Goal: Task Accomplishment & Management: Use online tool/utility

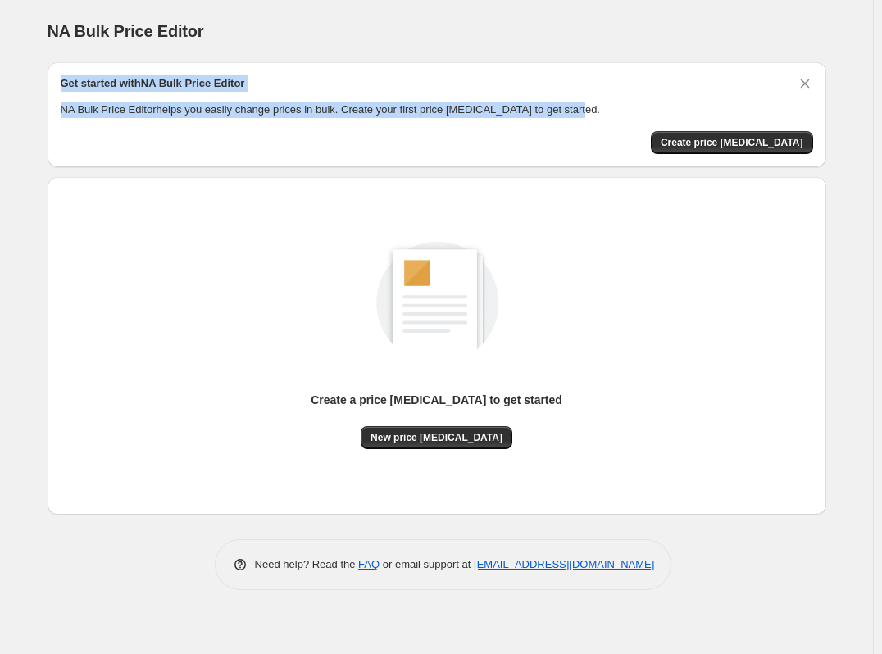
drag, startPoint x: 578, startPoint y: 109, endPoint x: 58, endPoint y: 80, distance: 520.5
click at [58, 80] on div "Get started with NA Bulk Price Editor NA Bulk Price Editor helps you easily cha…" at bounding box center [437, 114] width 779 height 105
copy div "Get started with NA Bulk Price Editor NA Bulk Price Editor helps you easily cha…"
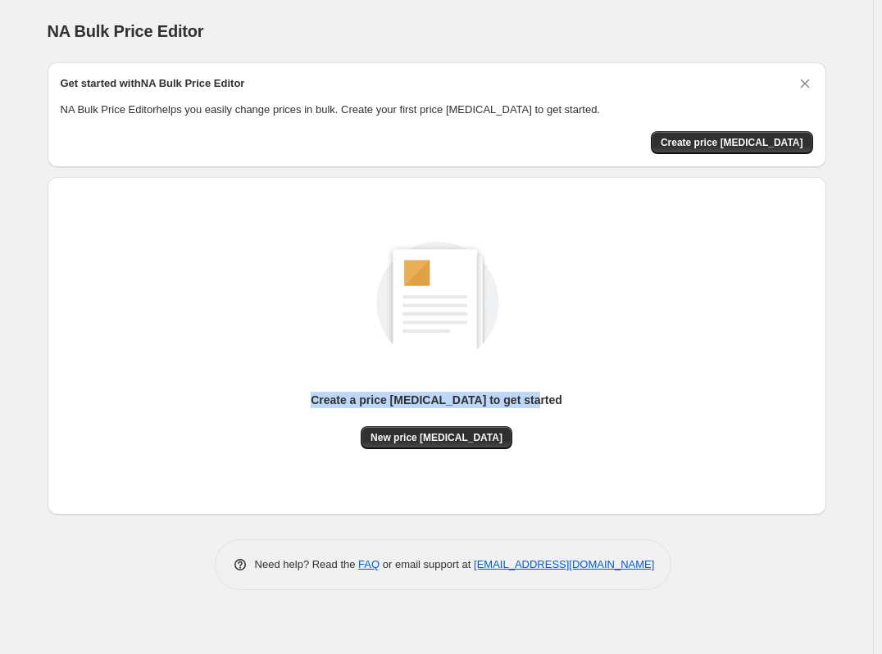
drag, startPoint x: 544, startPoint y: 401, endPoint x: 317, endPoint y: 389, distance: 227.4
click at [317, 389] on div "Create a price [MEDICAL_DATA] to get started New price [MEDICAL_DATA]" at bounding box center [437, 328] width 752 height 243
copy p "Create a price [MEDICAL_DATA] to get started"
click at [707, 142] on span "Create price [MEDICAL_DATA]" at bounding box center [732, 142] width 143 height 13
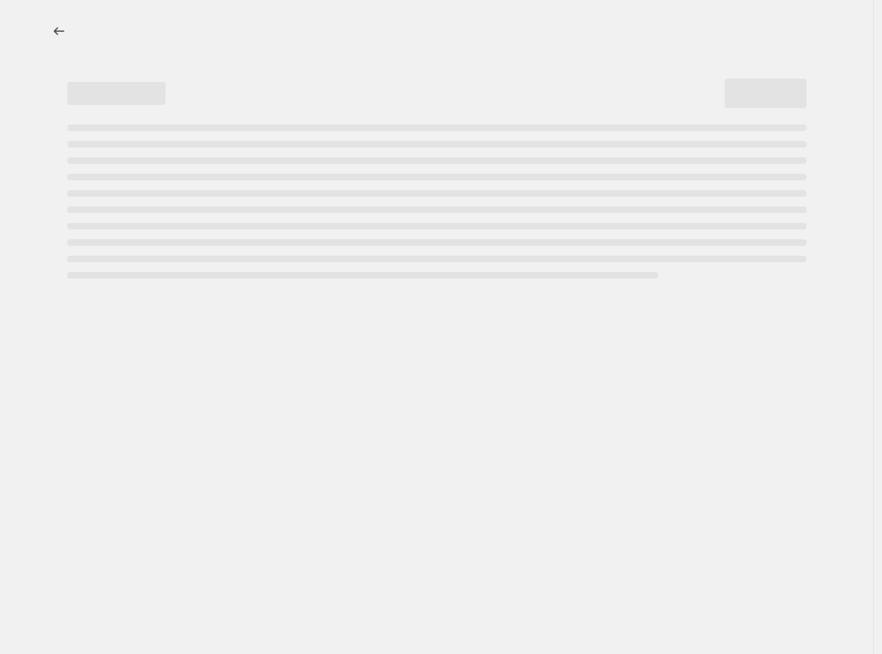
select select "percentage"
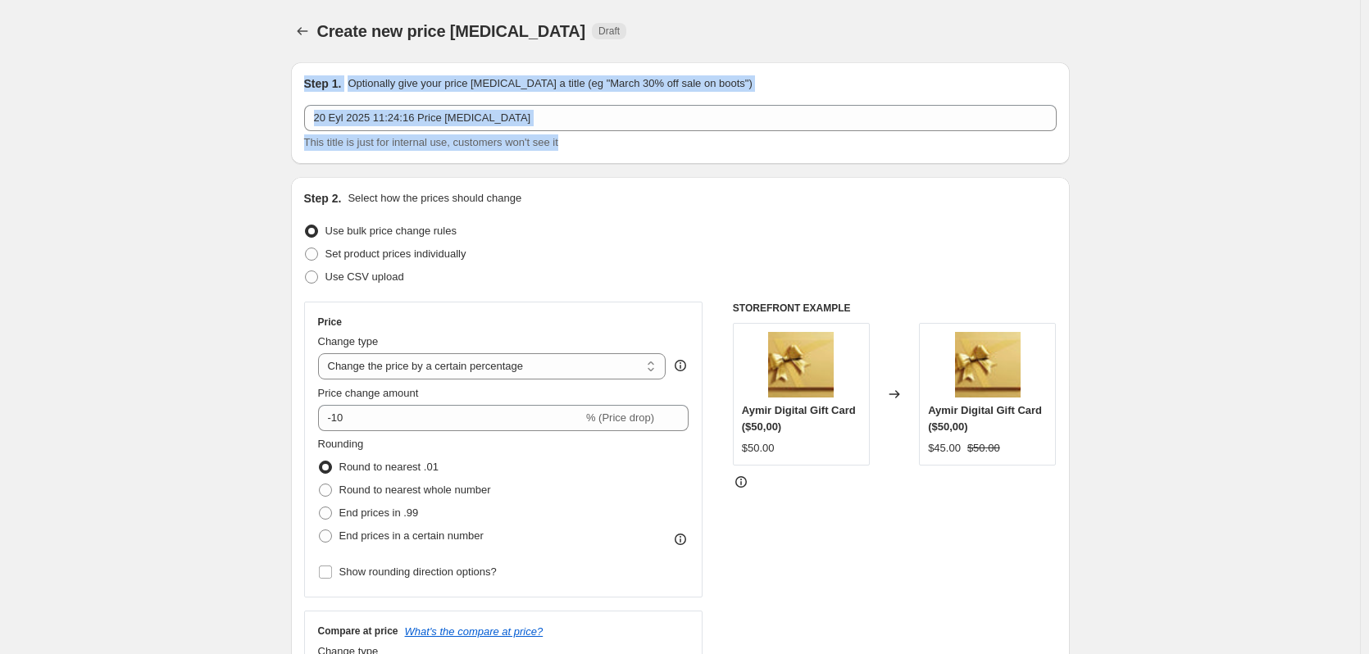
drag, startPoint x: 599, startPoint y: 144, endPoint x: 301, endPoint y: 75, distance: 306.2
click at [302, 76] on div "Step 1. Optionally give your price [MEDICAL_DATA] a title (eg "March 30% off sa…" at bounding box center [680, 113] width 779 height 102
copy div "Step 1. Optionally give your price [MEDICAL_DATA] a title (eg "March 30% off sa…"
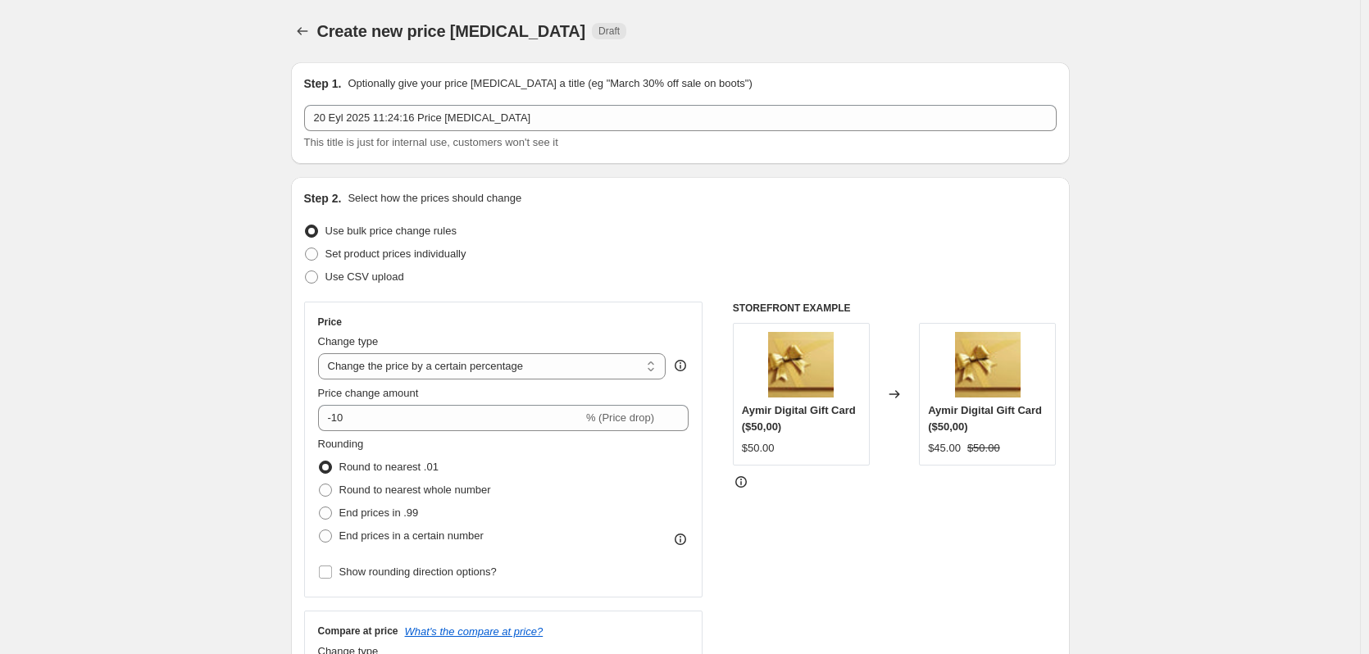
click at [584, 262] on div "Set product prices individually" at bounding box center [680, 254] width 752 height 23
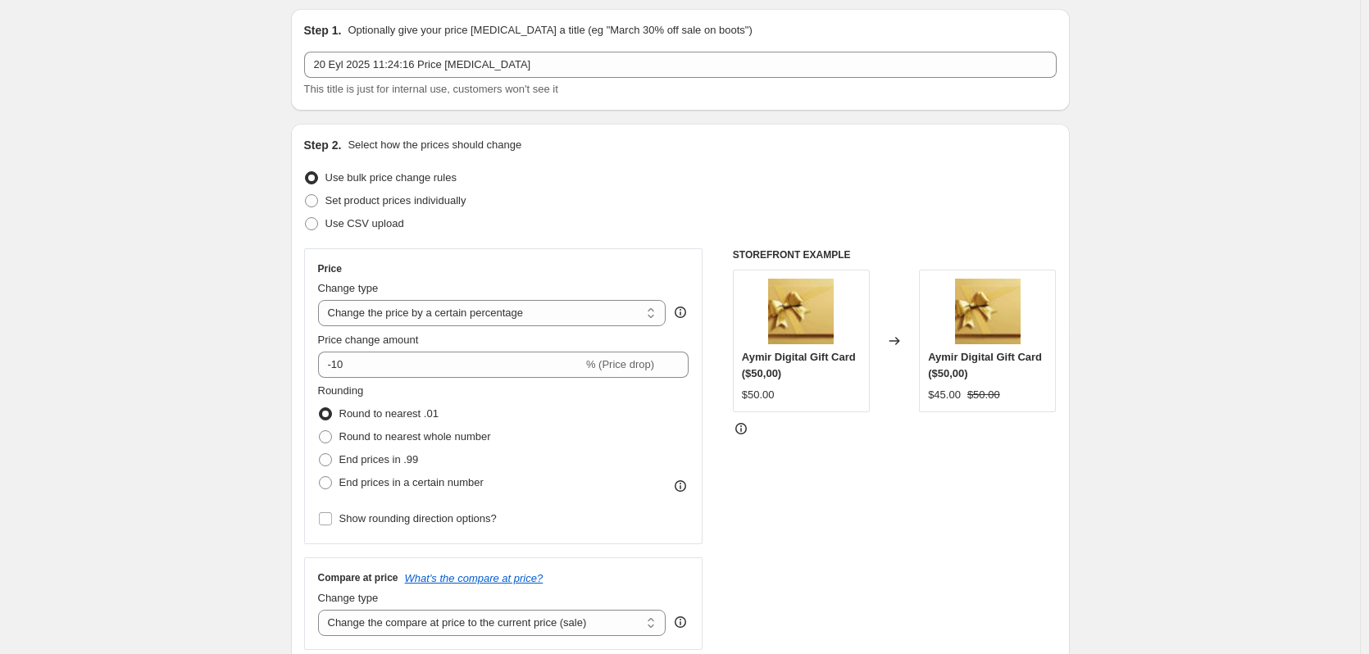
scroll to position [82, 0]
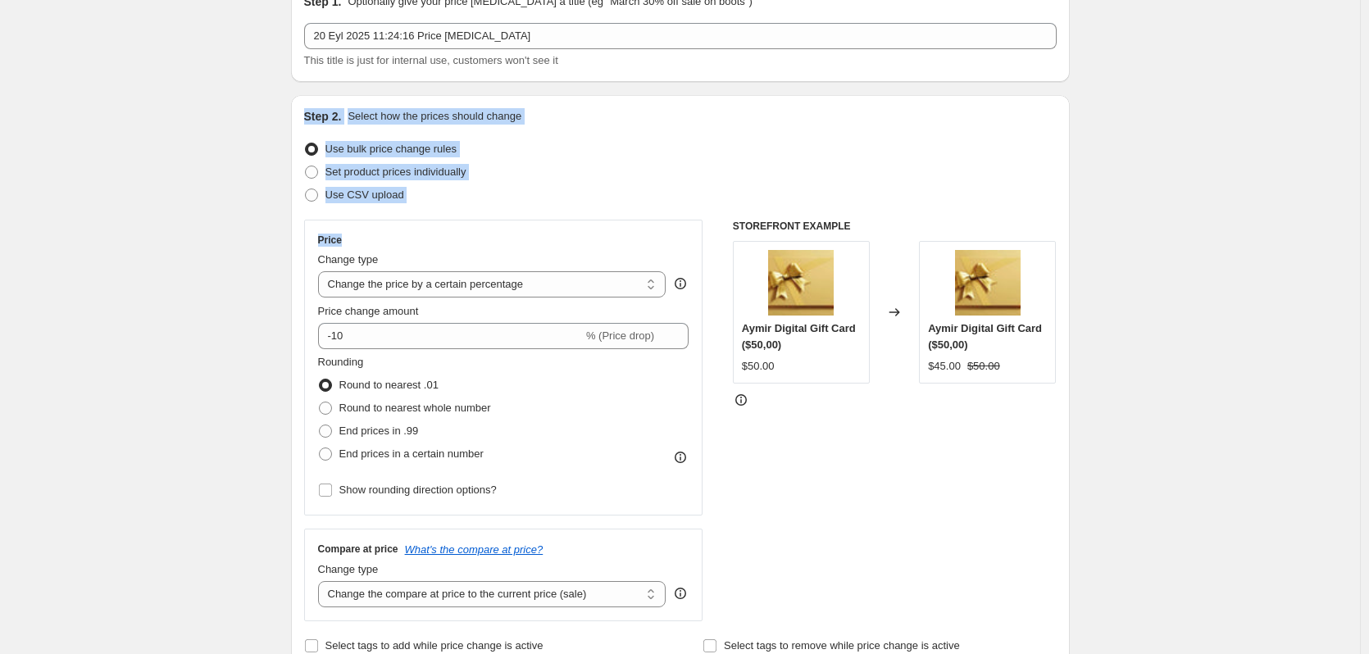
drag, startPoint x: 441, startPoint y: 211, endPoint x: 309, endPoint y: 113, distance: 164.6
click at [309, 113] on div "Step 2. Select how the prices should change Use bulk price change rules Set pro…" at bounding box center [680, 382] width 752 height 549
click at [443, 200] on div "Use CSV upload" at bounding box center [680, 195] width 752 height 23
drag, startPoint x: 430, startPoint y: 194, endPoint x: 264, endPoint y: 108, distance: 187.3
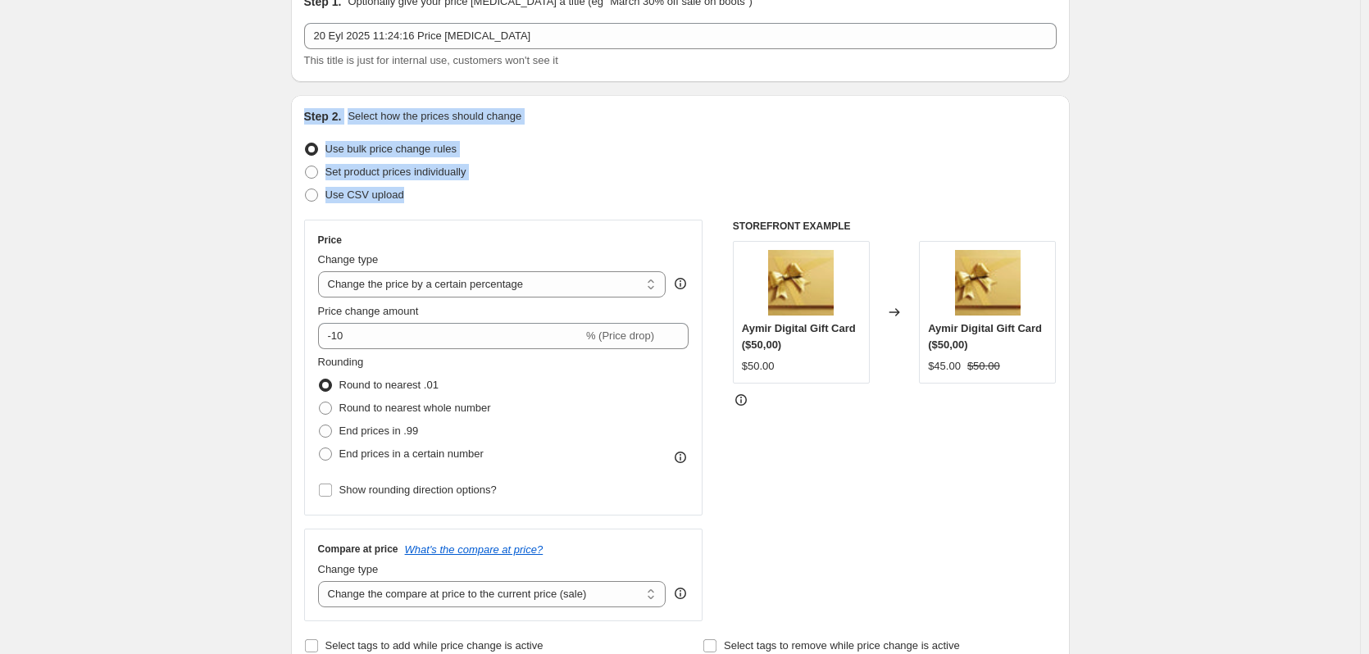
copy div "Step 2. Select how the prices should change Use bulk price change rules Set pro…"
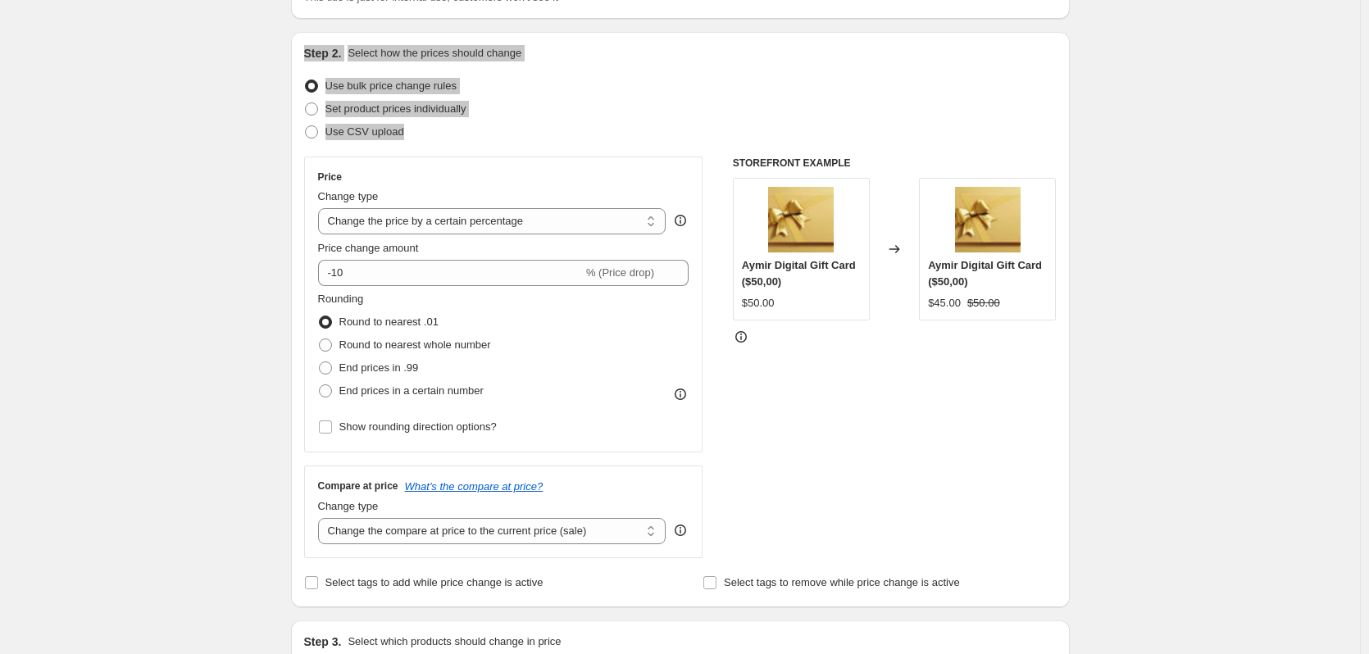
scroll to position [164, 0]
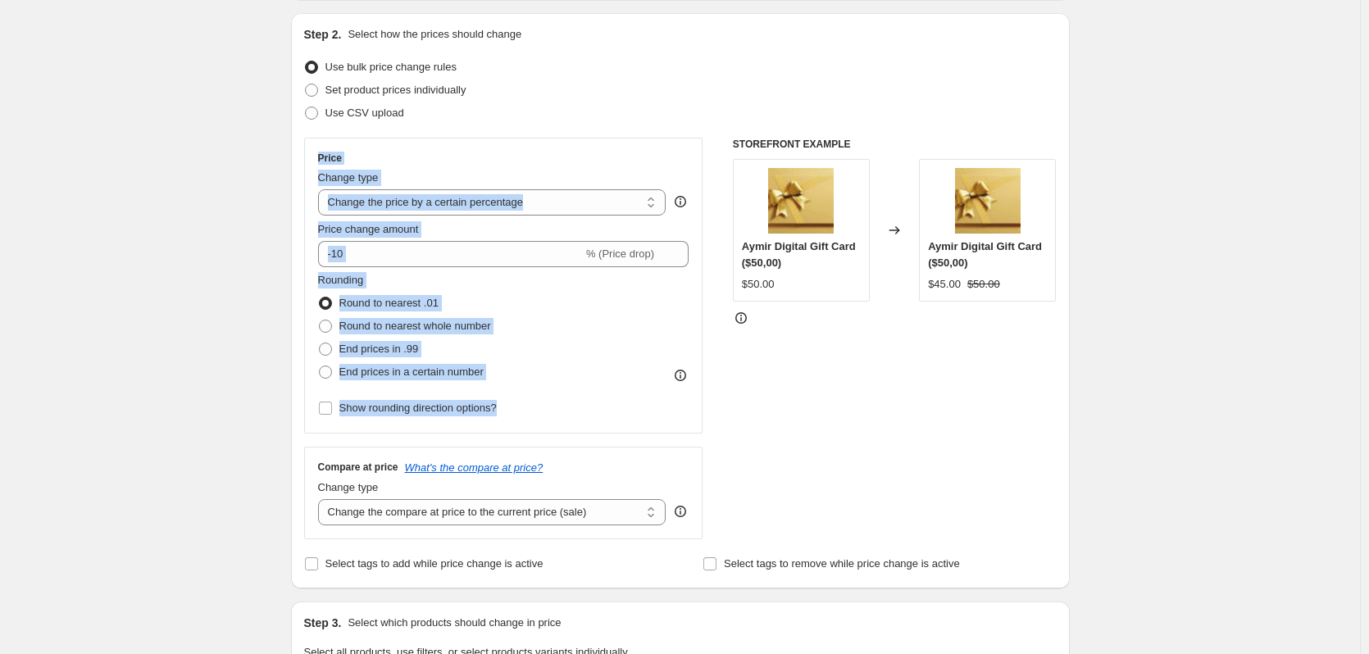
drag, startPoint x: 533, startPoint y: 411, endPoint x: 310, endPoint y: 160, distance: 336.2
click at [310, 160] on div "Price Change type Change the price to a certain amount Change the price by a ce…" at bounding box center [503, 286] width 399 height 296
copy div "Price Change type Change the price to a certain amount Change the price by a ce…"
click at [398, 350] on span "End prices in .99" at bounding box center [379, 349] width 80 height 12
click at [320, 343] on input "End prices in .99" at bounding box center [319, 343] width 1 height 1
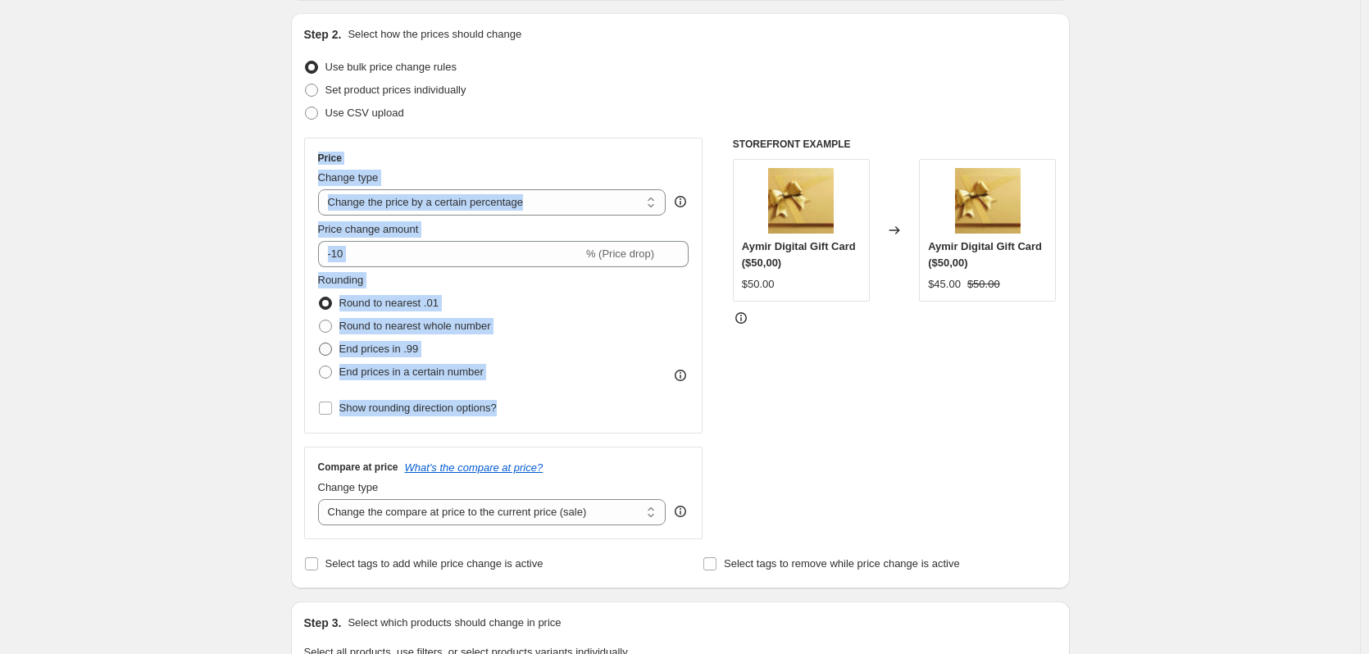
radio input "true"
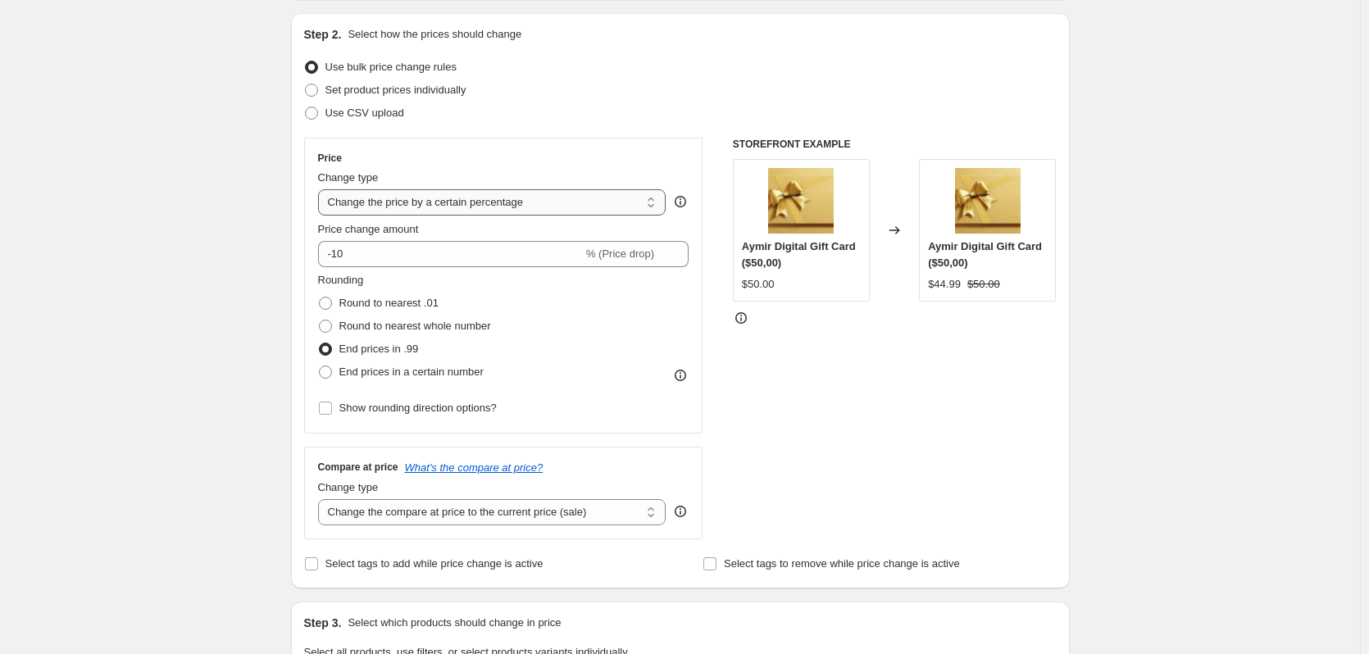
click at [556, 203] on select "Change the price to a certain amount Change the price by a certain amount Chang…" at bounding box center [492, 202] width 348 height 26
click at [321, 189] on select "Change the price to a certain amount Change the price by a certain amount Chang…" at bounding box center [492, 202] width 348 height 26
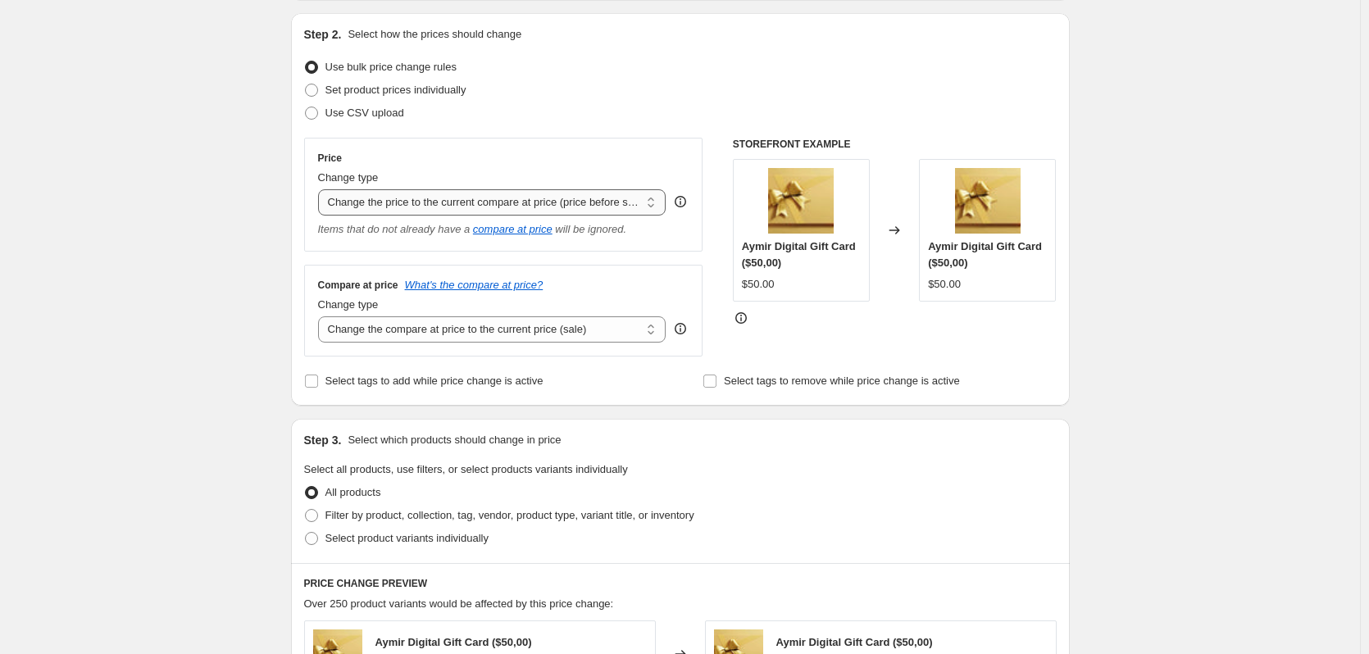
click at [538, 200] on select "Change the price to a certain amount Change the price by a certain amount Chang…" at bounding box center [492, 202] width 348 height 26
click at [321, 189] on select "Change the price to a certain amount Change the price by a certain amount Chang…" at bounding box center [492, 202] width 348 height 26
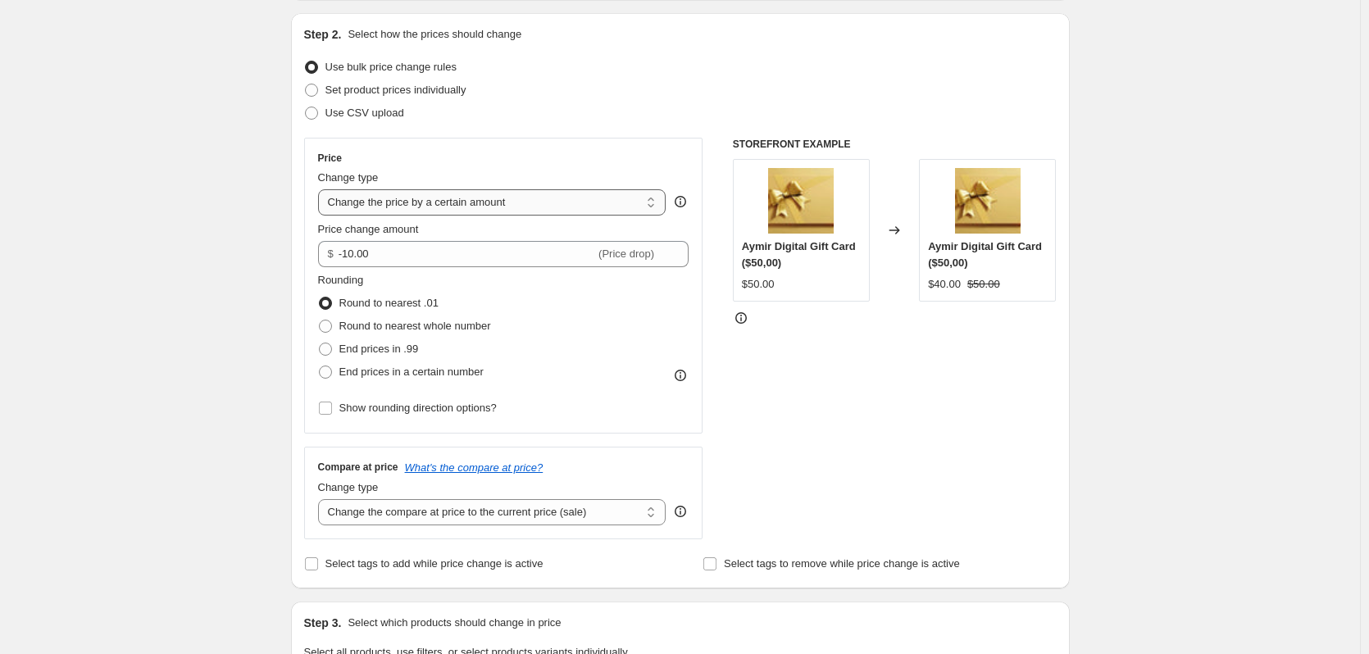
click at [526, 210] on select "Change the price to a certain amount Change the price by a certain amount Chang…" at bounding box center [492, 202] width 348 height 26
select select "percentage"
click at [321, 189] on select "Change the price to a certain amount Change the price by a certain amount Chang…" at bounding box center [492, 202] width 348 height 26
click at [507, 201] on select "Change the price to a certain amount Change the price by a certain amount Chang…" at bounding box center [492, 202] width 348 height 26
click at [321, 189] on select "Change the price to a certain amount Change the price by a certain amount Chang…" at bounding box center [492, 202] width 348 height 26
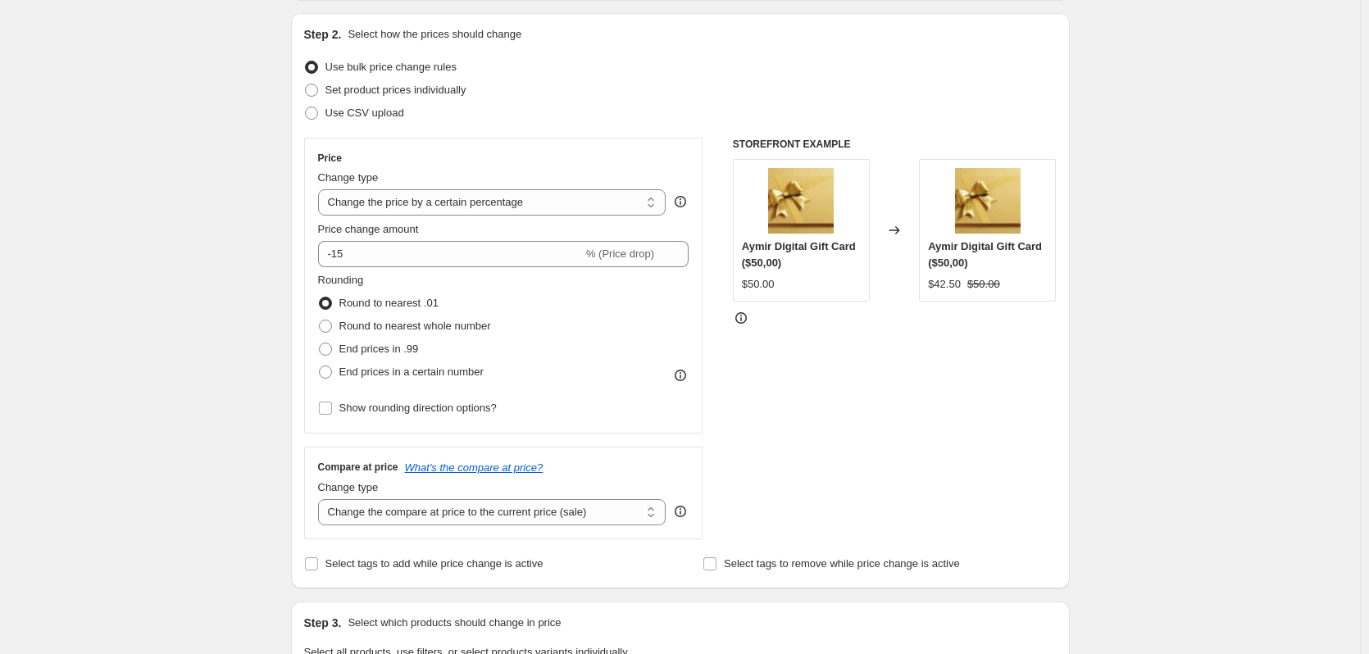
click at [548, 120] on div "Use CSV upload" at bounding box center [680, 113] width 752 height 23
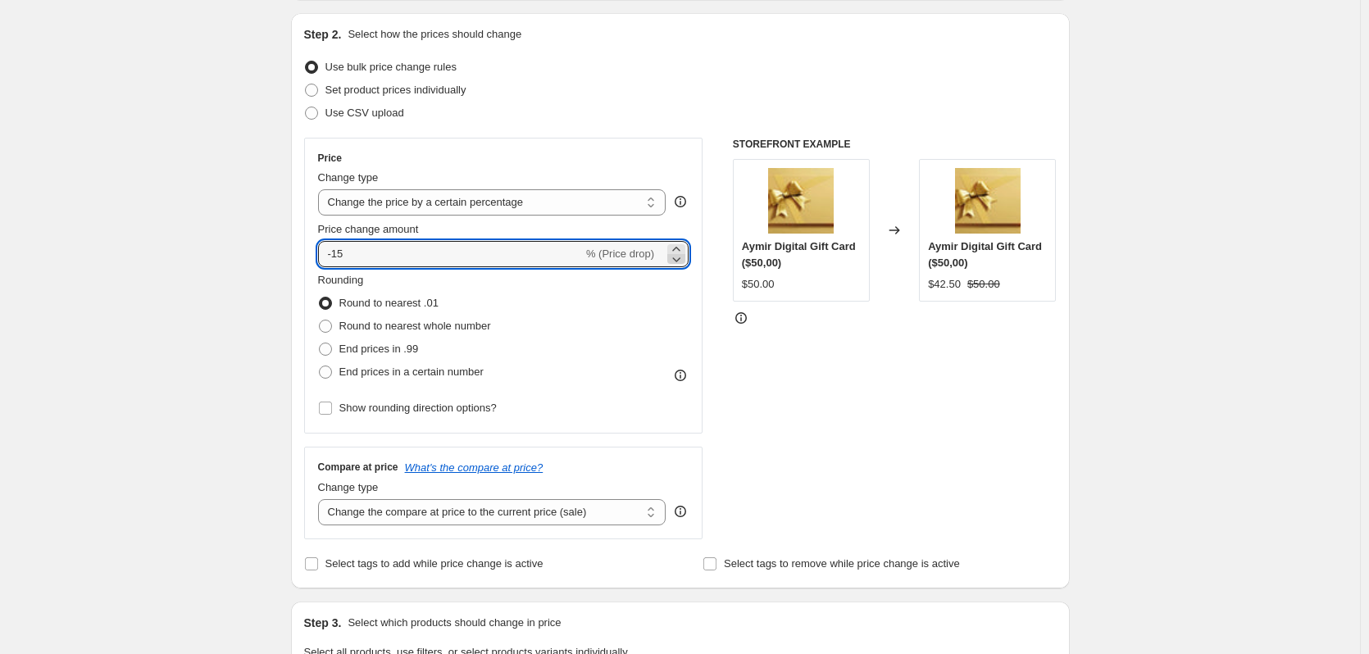
click at [675, 259] on icon at bounding box center [676, 259] width 16 height 16
type input "-17"
drag, startPoint x: 406, startPoint y: 257, endPoint x: 249, endPoint y: 243, distance: 157.1
click at [250, 244] on div "Create new price [MEDICAL_DATA]. This page is ready Create new price [MEDICAL_D…" at bounding box center [680, 655] width 1360 height 1639
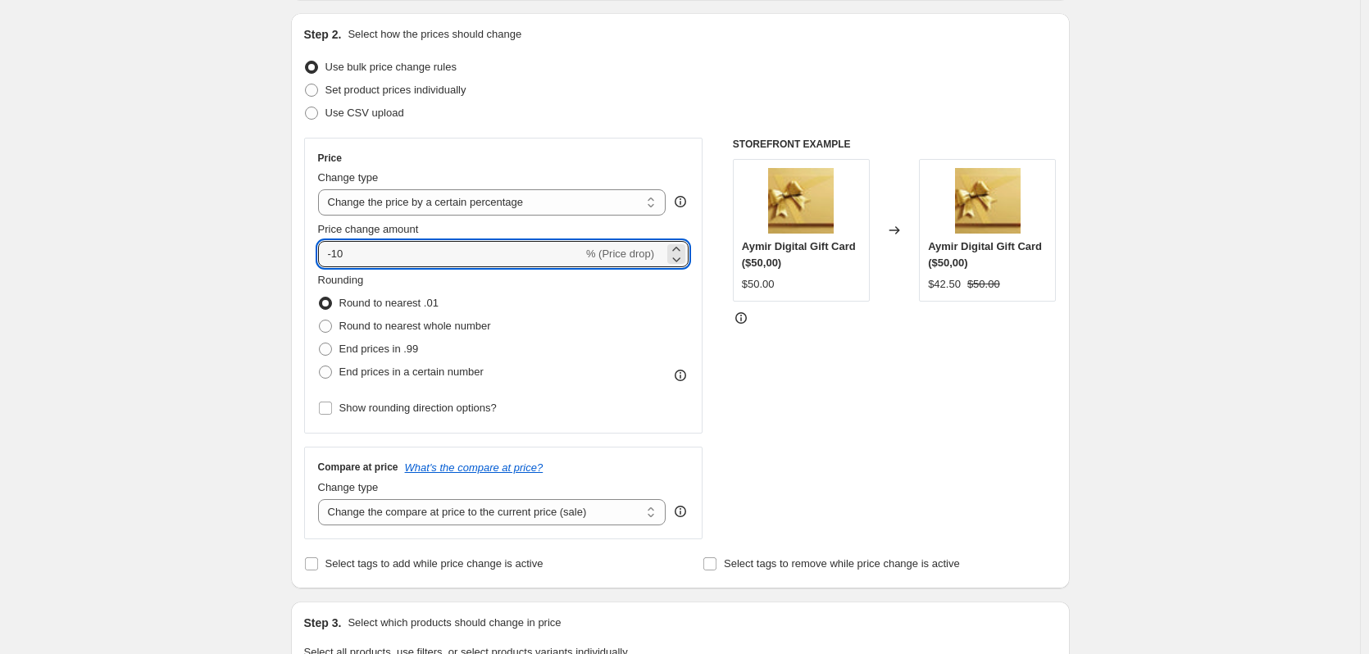
type input "-10"
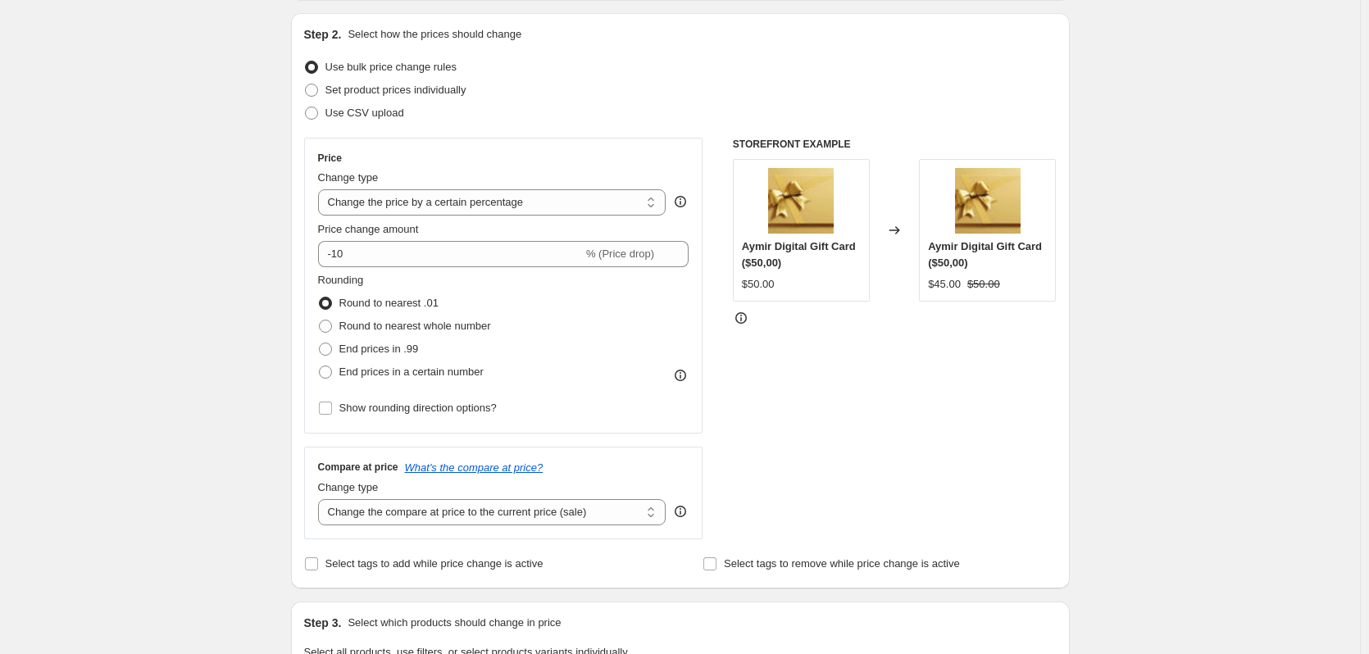
click at [575, 336] on div "Rounding Round to nearest .01 Round to nearest whole number End prices in .99 E…" at bounding box center [503, 327] width 371 height 111
click at [396, 350] on span "End prices in .99" at bounding box center [379, 349] width 80 height 12
click at [320, 343] on input "End prices in .99" at bounding box center [319, 343] width 1 height 1
radio input "true"
click at [609, 347] on div "Rounding Round to nearest .01 Round to nearest whole number End prices in .99 E…" at bounding box center [503, 327] width 371 height 111
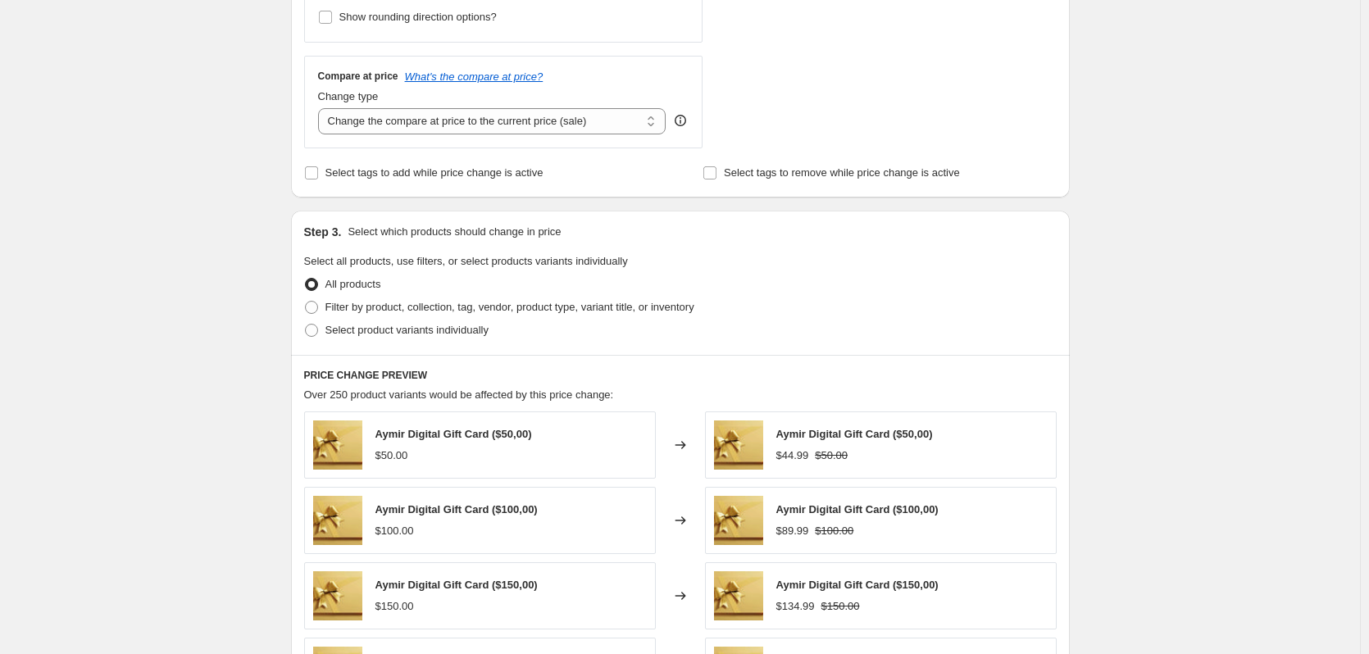
scroll to position [574, 0]
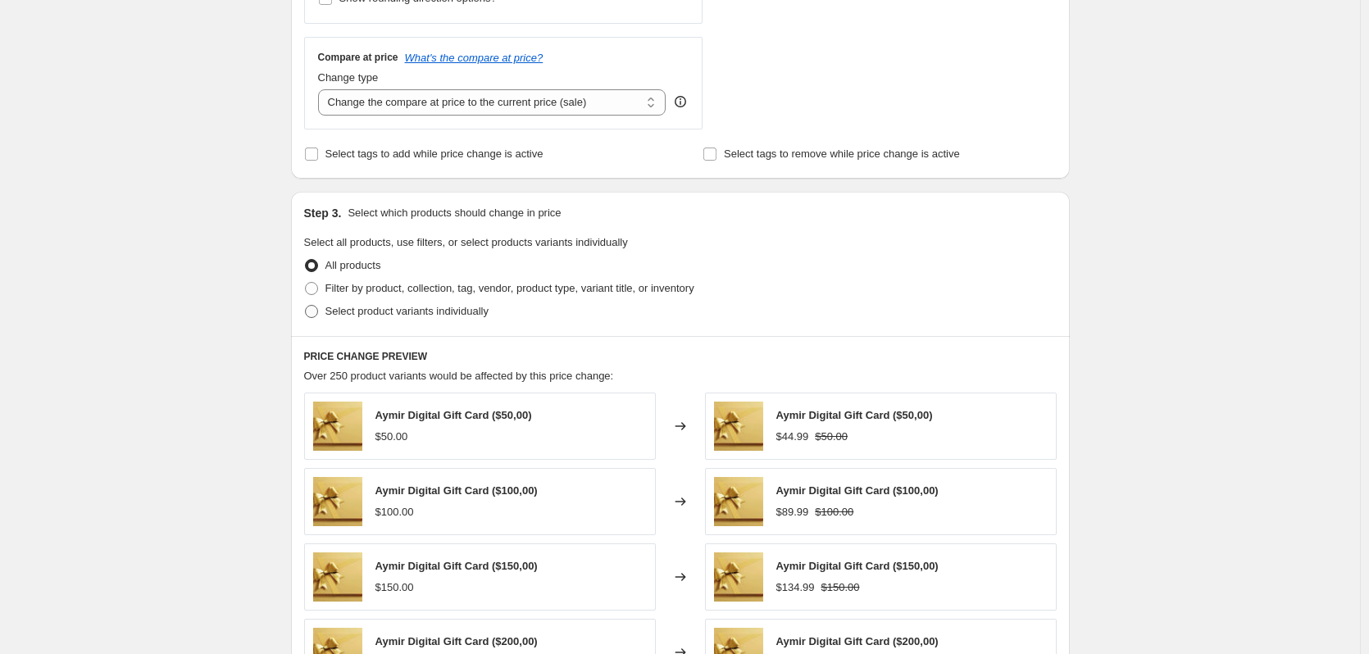
click at [474, 317] on span "Select product variants individually" at bounding box center [406, 311] width 163 height 12
click at [306, 306] on input "Select product variants individually" at bounding box center [305, 305] width 1 height 1
radio input "true"
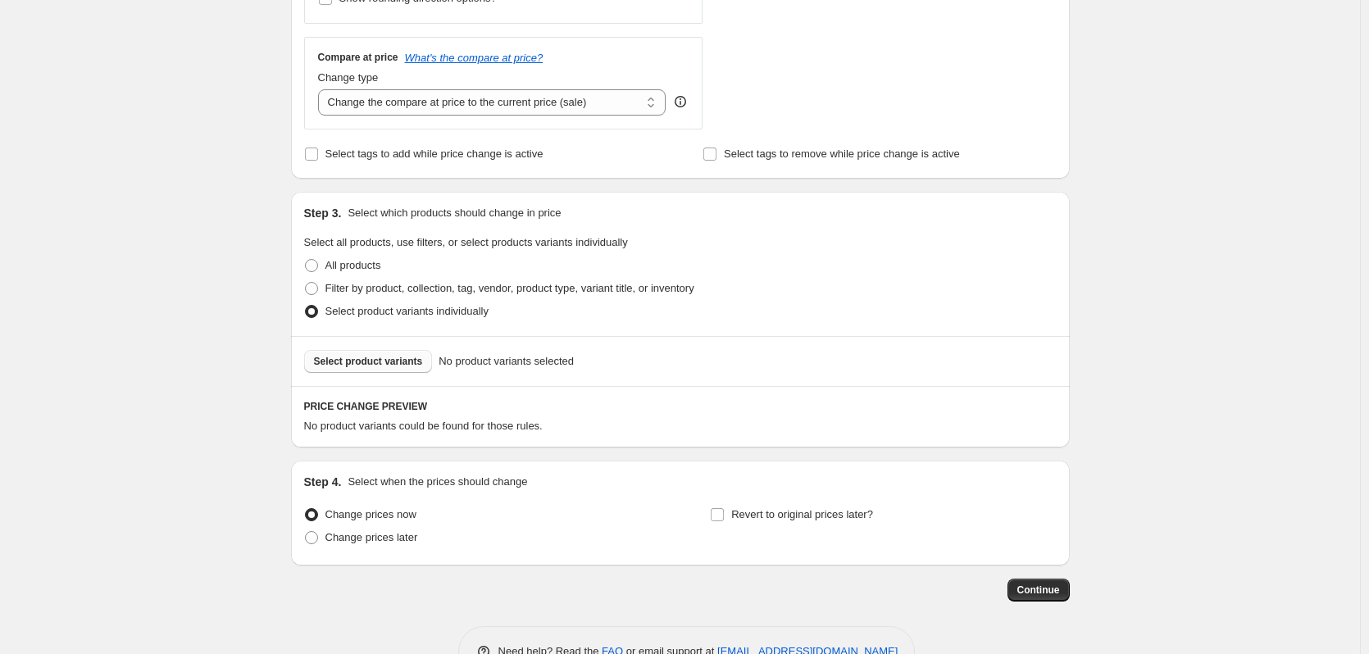
click at [399, 355] on button "Select product variants" at bounding box center [368, 361] width 129 height 23
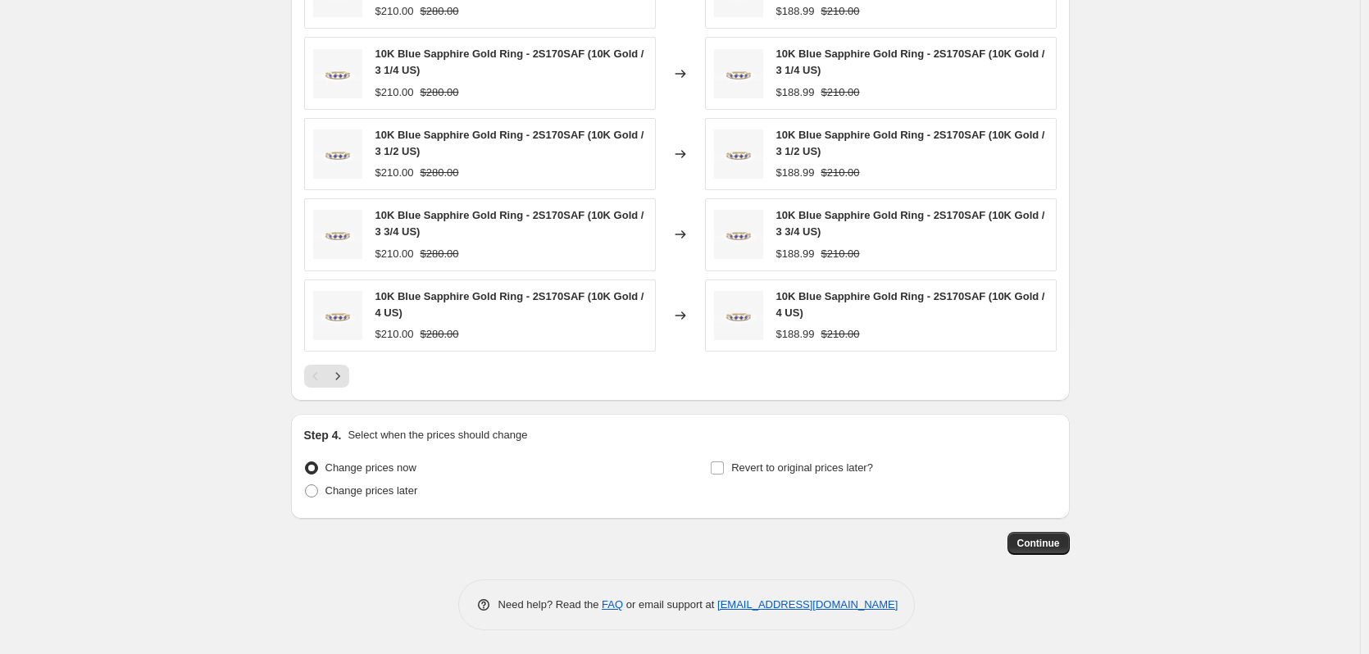
scroll to position [1061, 0]
click at [397, 497] on span "Change prices later" at bounding box center [371, 490] width 93 height 16
click at [306, 484] on input "Change prices later" at bounding box center [305, 484] width 1 height 1
radio input "true"
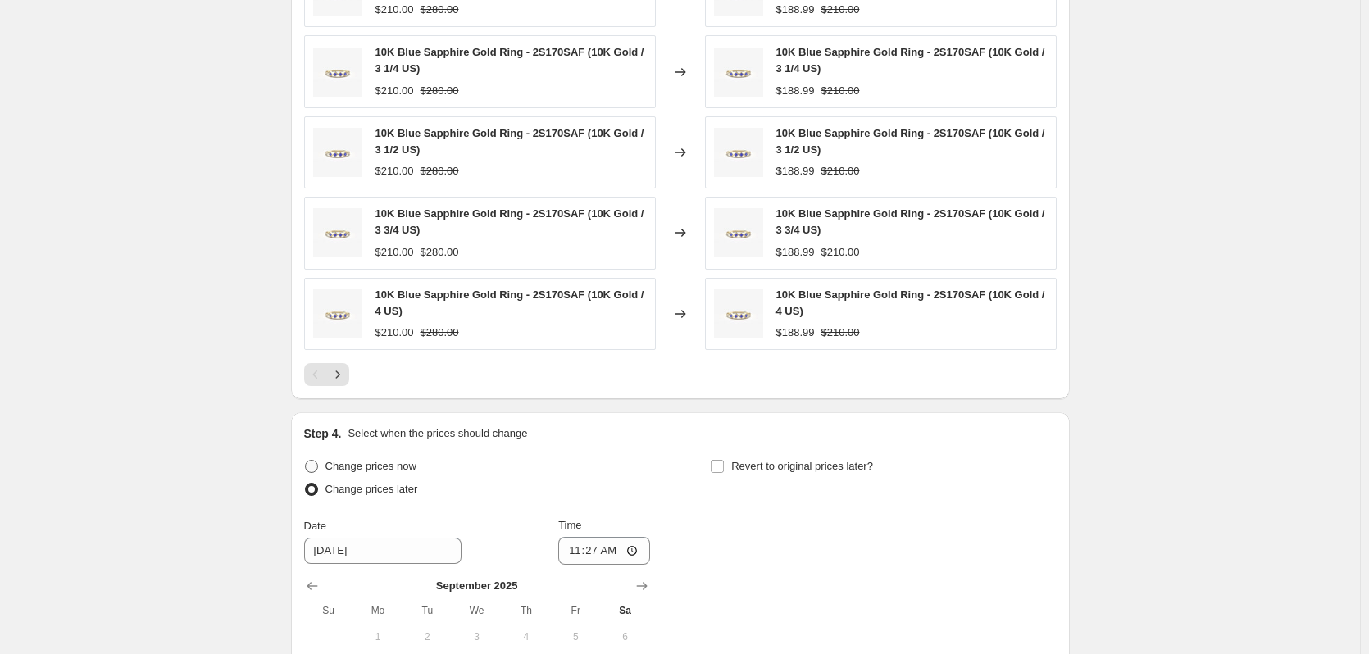
click at [399, 470] on span "Change prices now" at bounding box center [370, 466] width 91 height 12
click at [306, 461] on input "Change prices now" at bounding box center [305, 460] width 1 height 1
radio input "true"
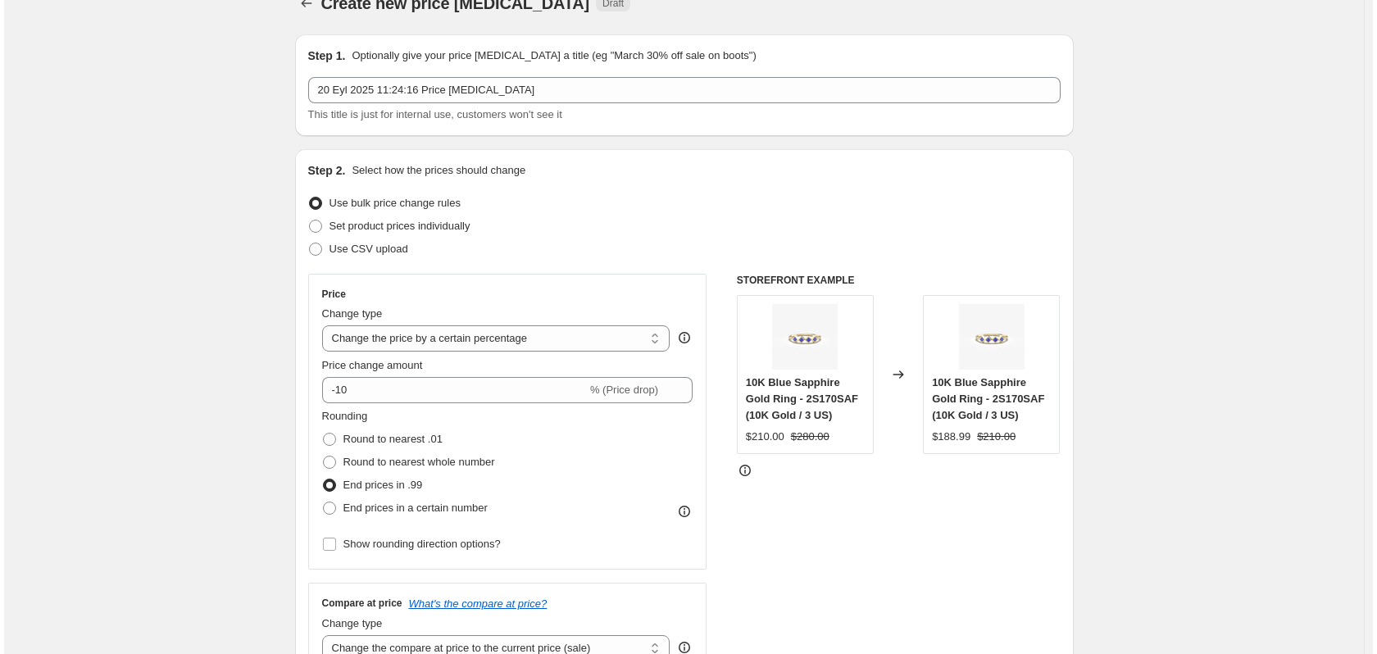
scroll to position [0, 0]
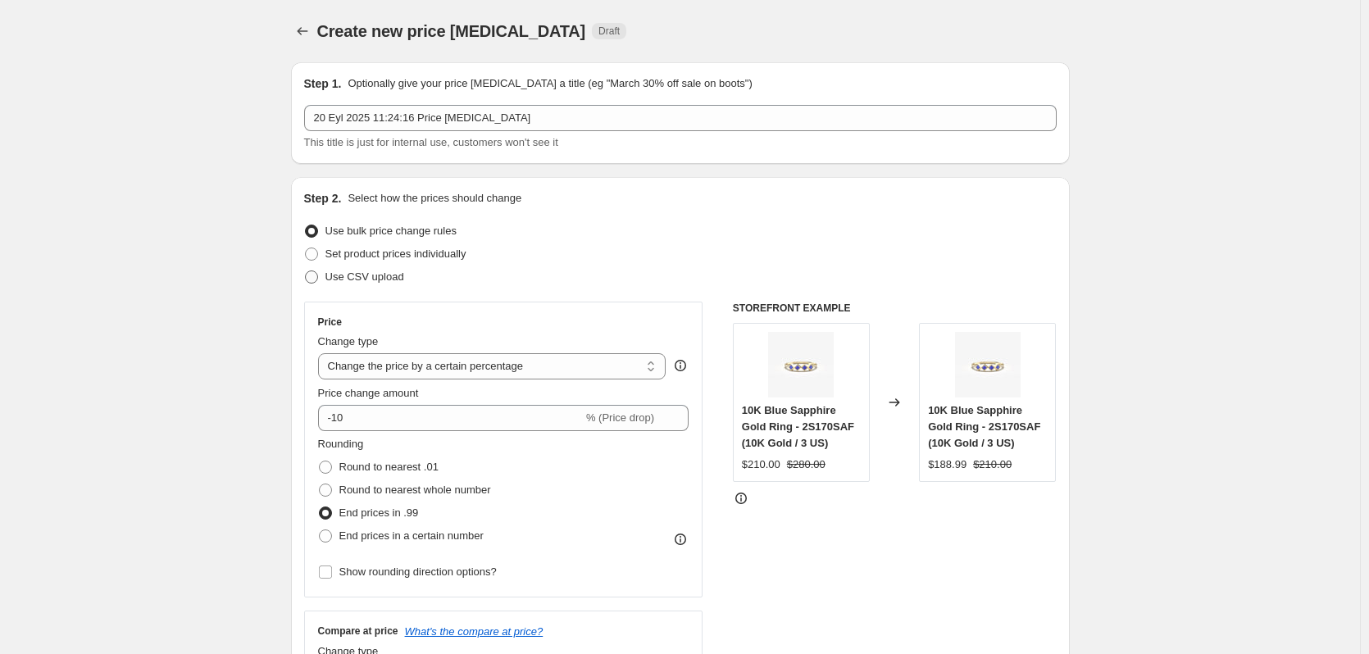
click at [377, 274] on span "Use CSV upload" at bounding box center [364, 276] width 79 height 12
click at [306, 271] on input "Use CSV upload" at bounding box center [305, 270] width 1 height 1
radio input "true"
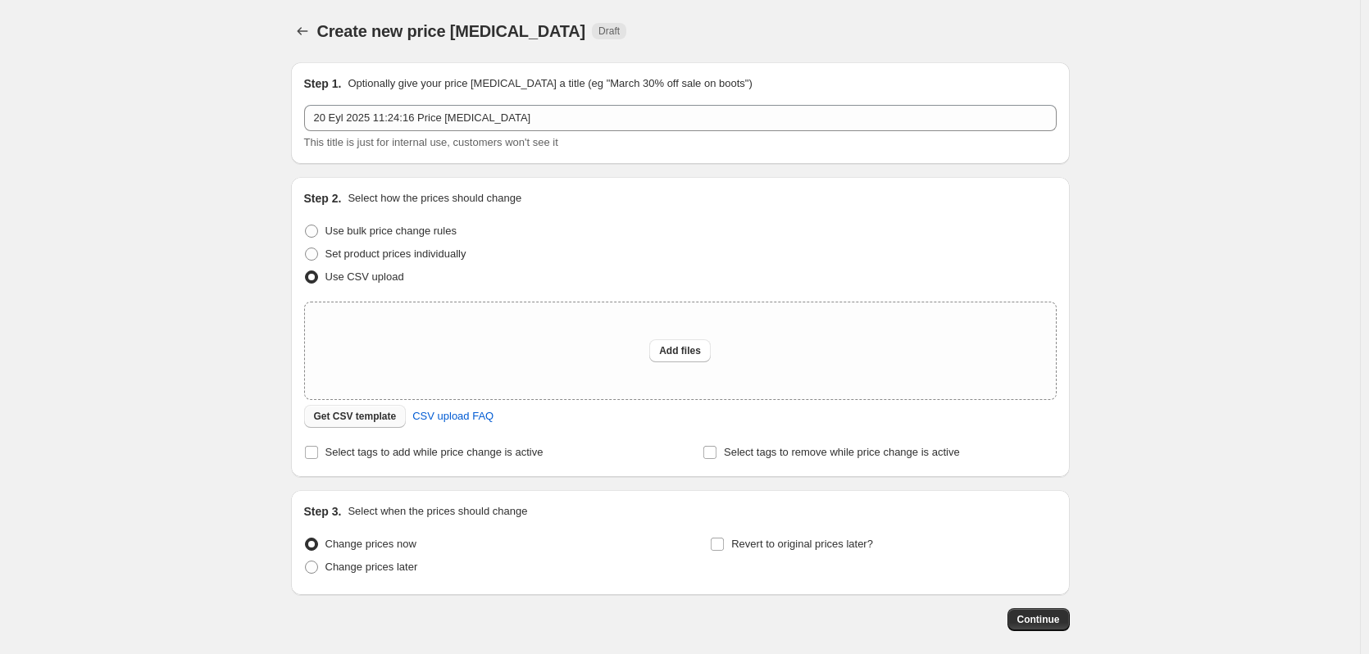
click at [371, 418] on span "Get CSV template" at bounding box center [355, 416] width 83 height 13
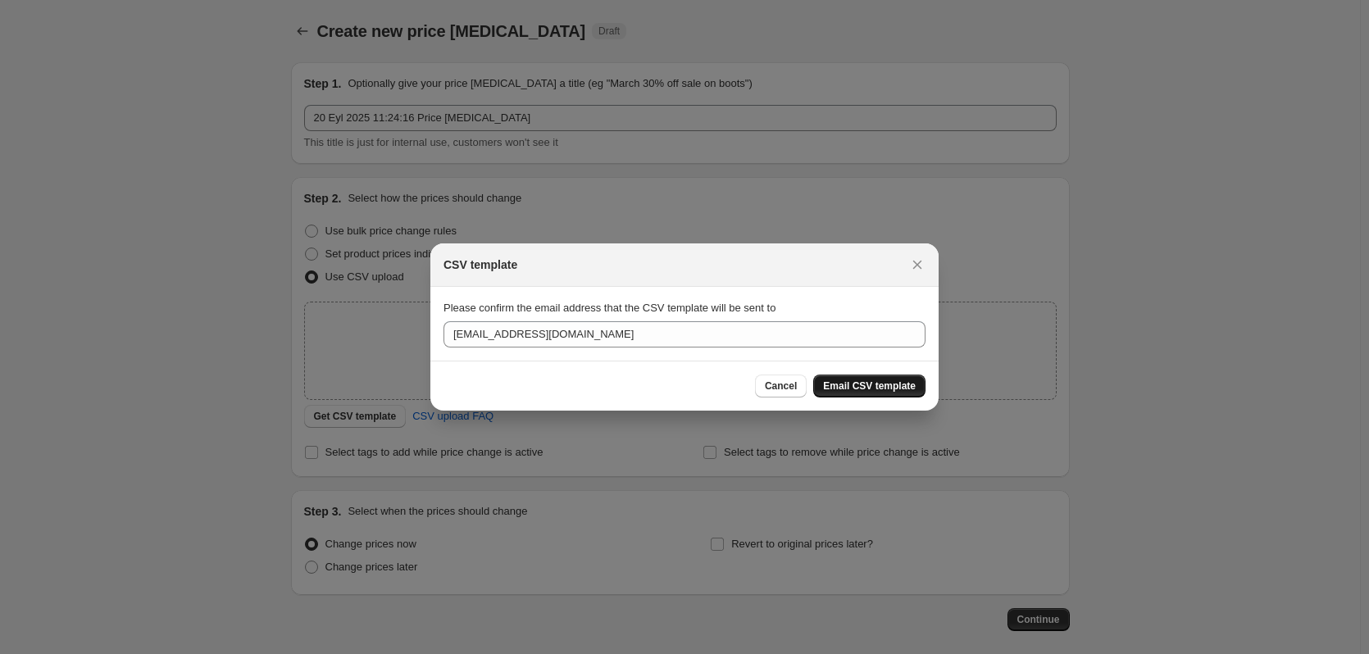
click at [882, 383] on span "Email CSV template" at bounding box center [869, 386] width 93 height 13
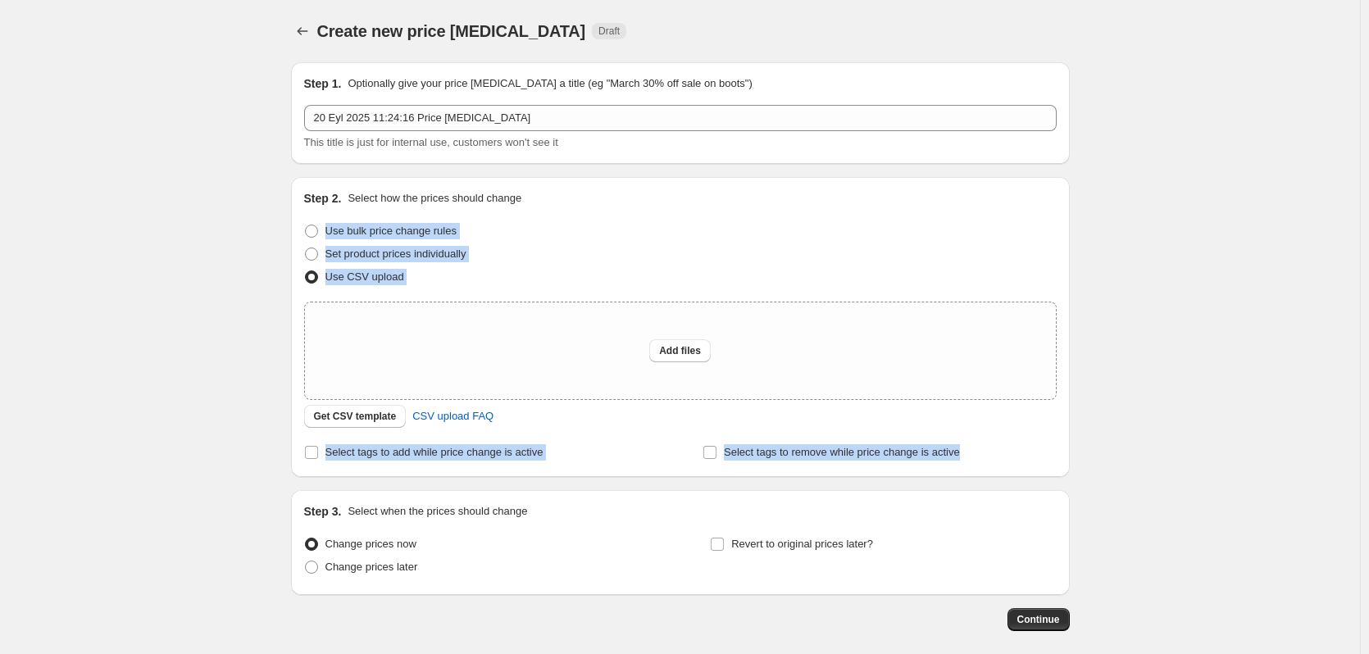
drag, startPoint x: 987, startPoint y: 448, endPoint x: 316, endPoint y: 211, distance: 712.1
click at [316, 211] on div "Step 2. Select how the prices should change Use bulk price change rules Set pro…" at bounding box center [680, 327] width 752 height 274
copy div "Use bulk price change rules Set product prices individually Use CSV upload Uplo…"
click at [323, 452] on label "Select tags to add while price change is active" at bounding box center [423, 452] width 239 height 23
click at [318, 452] on input "Select tags to add while price change is active" at bounding box center [311, 452] width 13 height 13
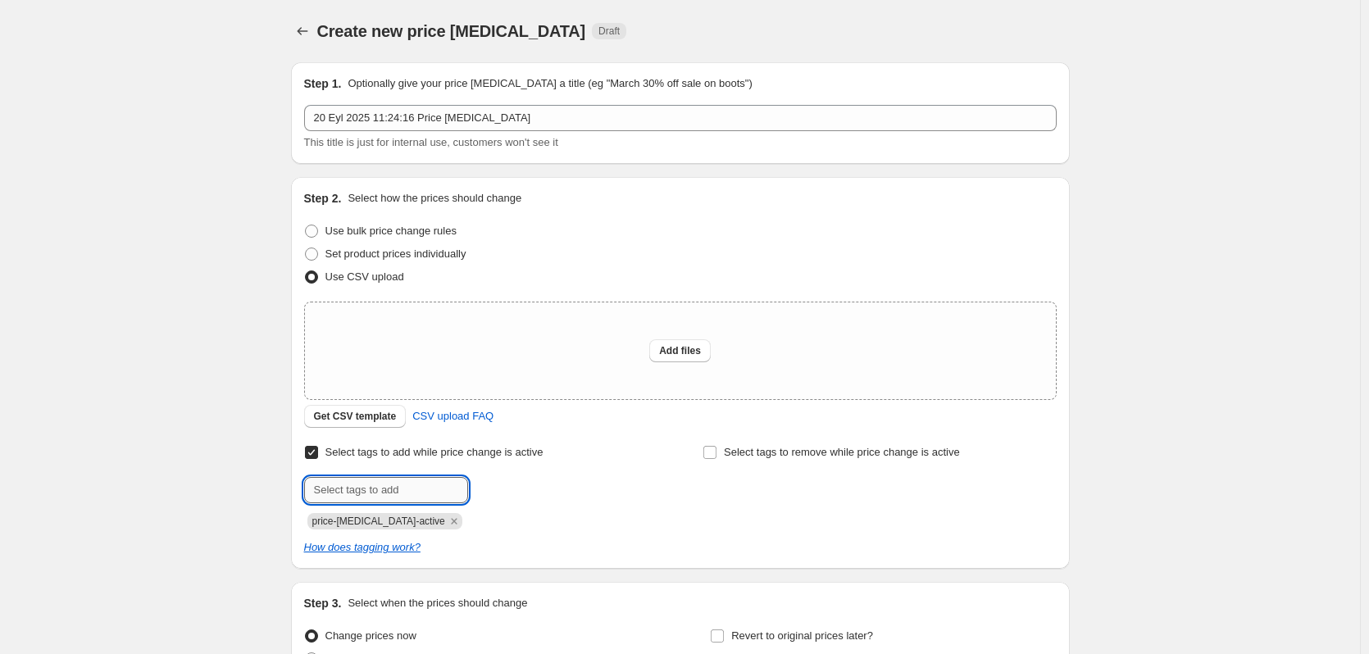
click at [350, 480] on input "text" at bounding box center [386, 490] width 164 height 26
click at [318, 459] on input "Select tags to add while price change is active" at bounding box center [311, 452] width 13 height 13
checkbox input "false"
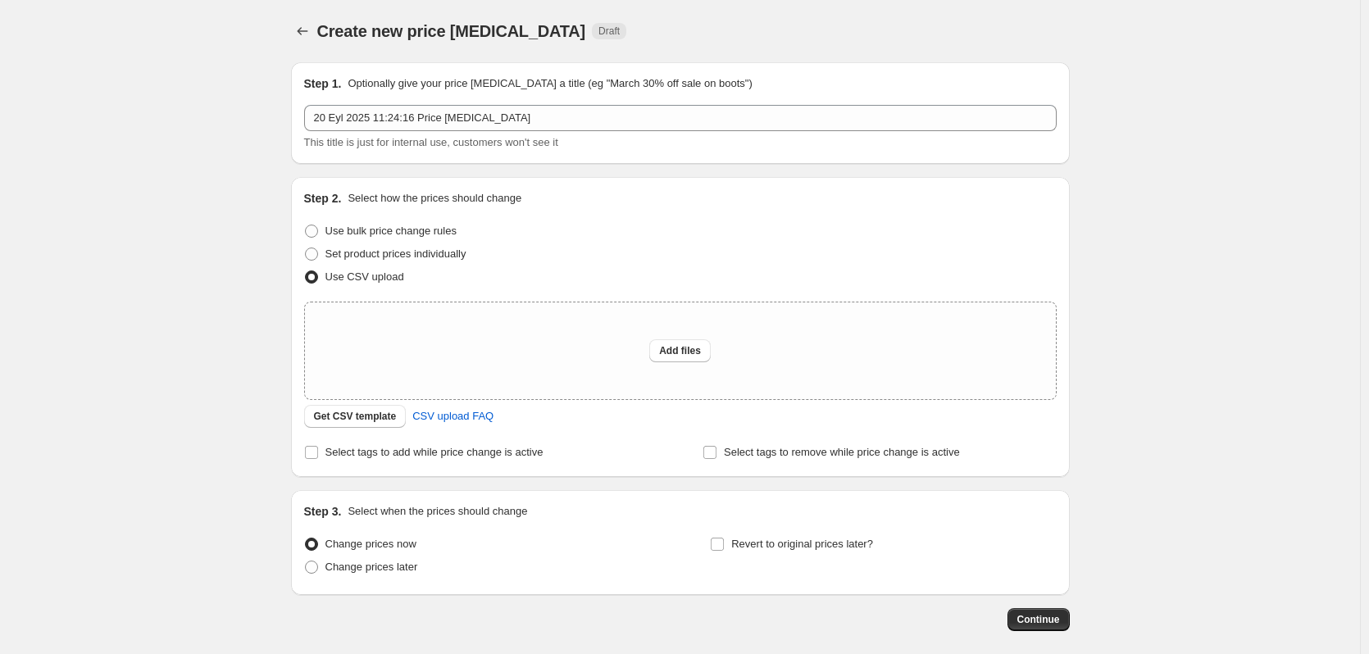
click at [699, 452] on div "Select tags to add while price change is active Select tags to remove while pri…" at bounding box center [680, 452] width 752 height 23
click at [716, 457] on input "Select tags to remove while price change is active" at bounding box center [709, 452] width 13 height 13
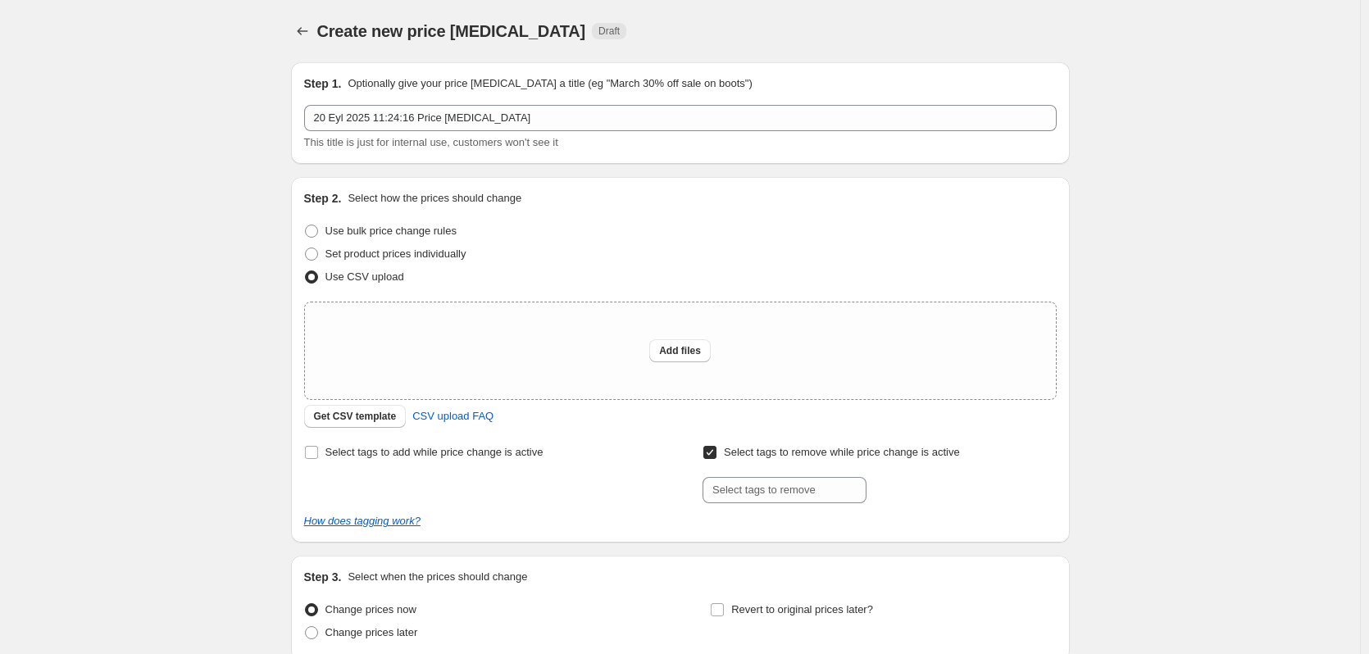
click at [714, 450] on input "Select tags to remove while price change is active" at bounding box center [709, 452] width 13 height 13
checkbox input "false"
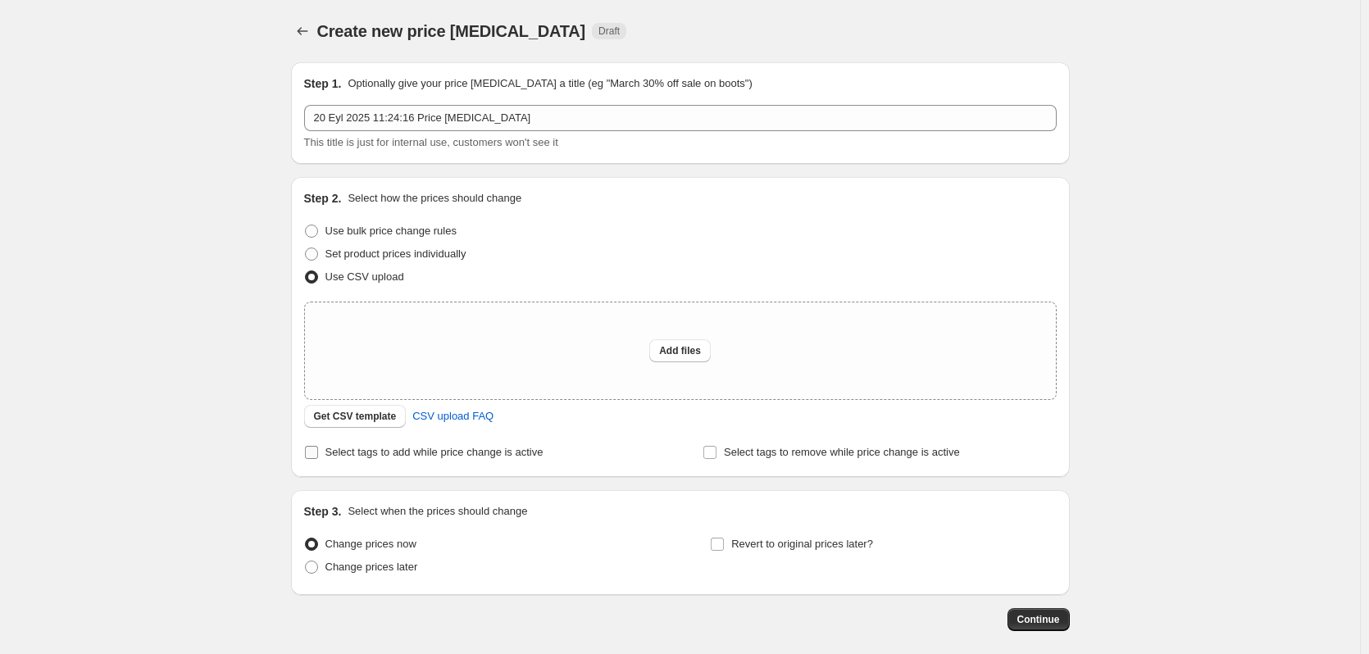
click at [314, 455] on input "Select tags to add while price change is active" at bounding box center [311, 452] width 13 height 13
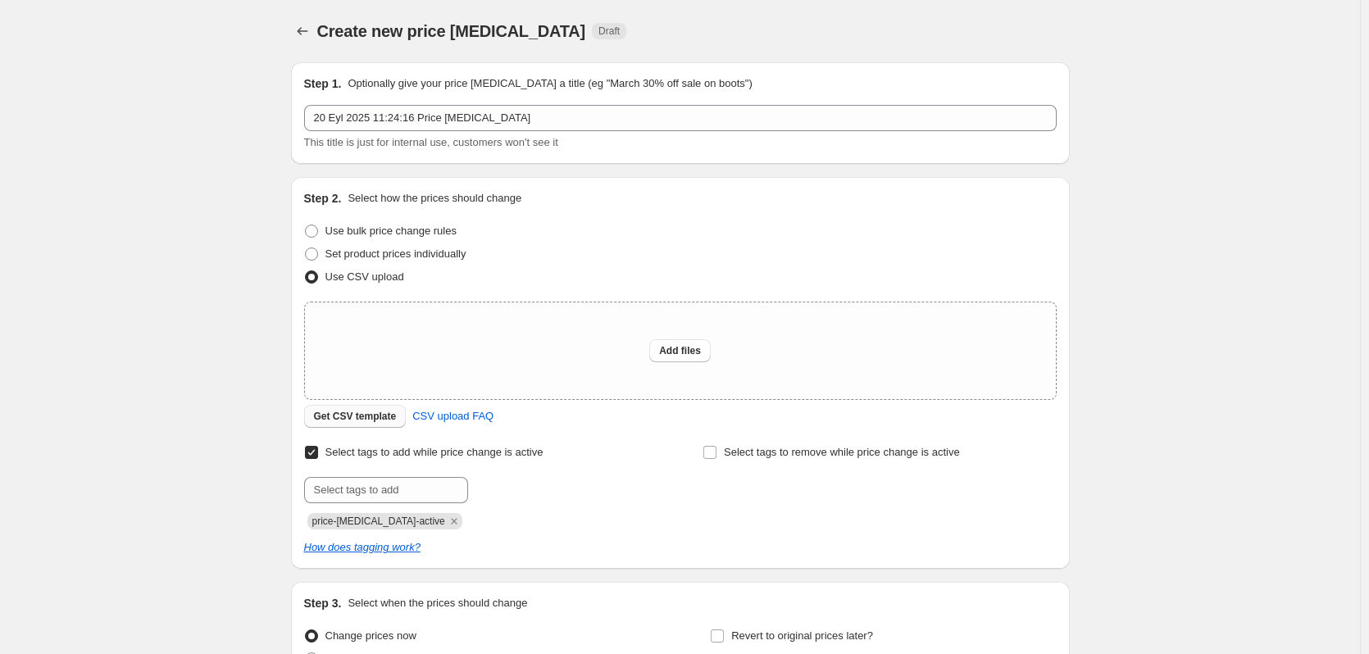
drag, startPoint x: 374, startPoint y: 405, endPoint x: 311, endPoint y: 425, distance: 65.3
click at [311, 425] on div "Get CSV template CSV upload FAQ" at bounding box center [680, 416] width 752 height 23
drag, startPoint x: 301, startPoint y: 417, endPoint x: 444, endPoint y: 411, distance: 143.6
click at [443, 411] on div "Step 2. Select how the prices should change Use bulk price change rules Set pro…" at bounding box center [680, 373] width 779 height 392
click at [316, 450] on input "Select tags to add while price change is active" at bounding box center [311, 452] width 13 height 13
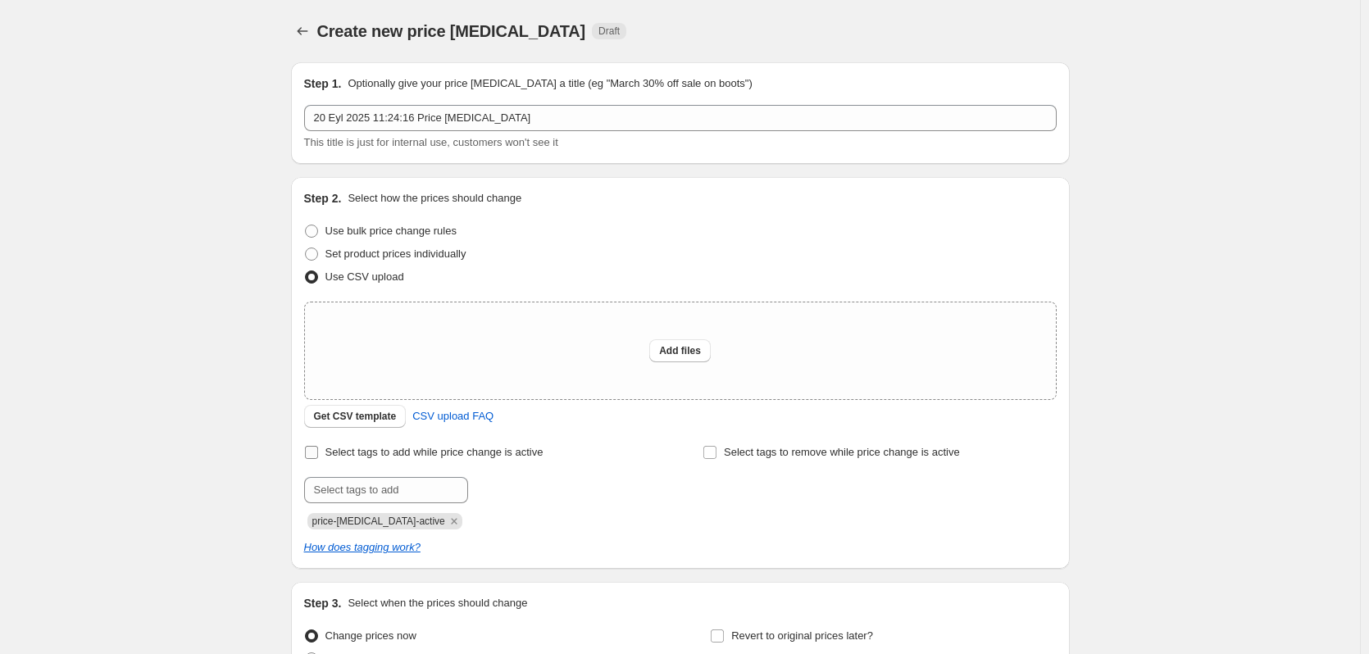
checkbox input "false"
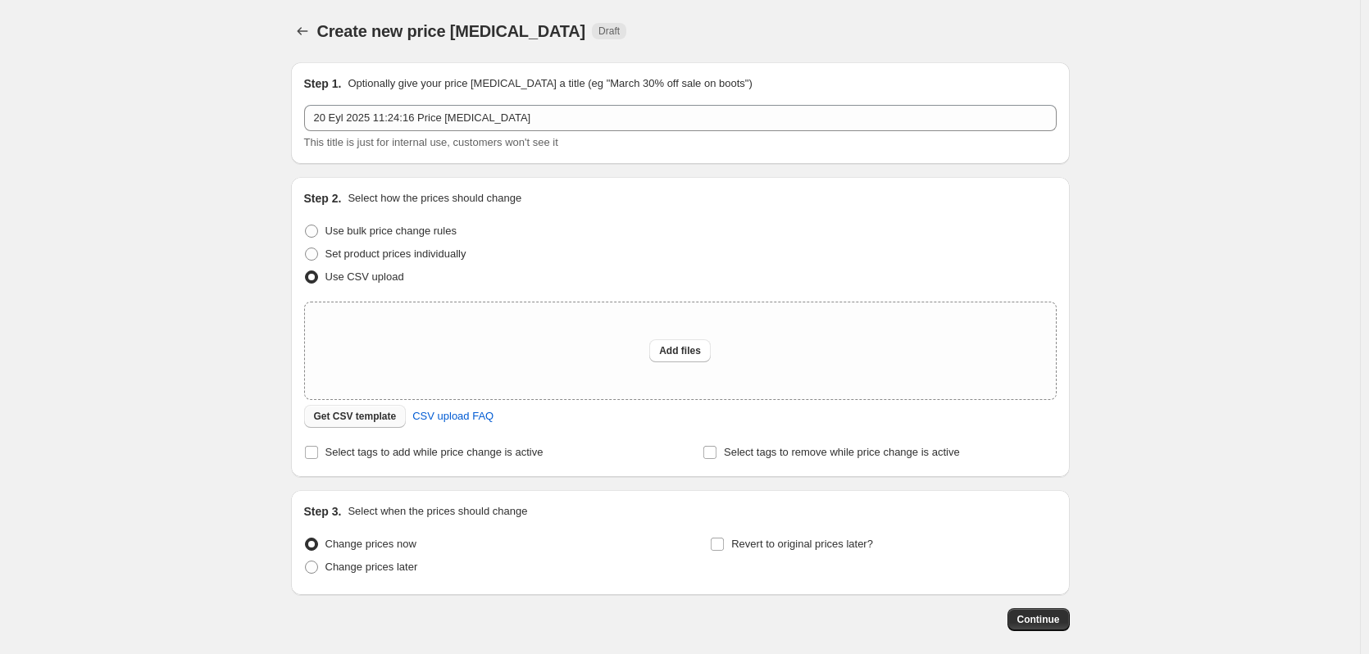
click at [337, 425] on button "Get CSV template" at bounding box center [355, 416] width 102 height 23
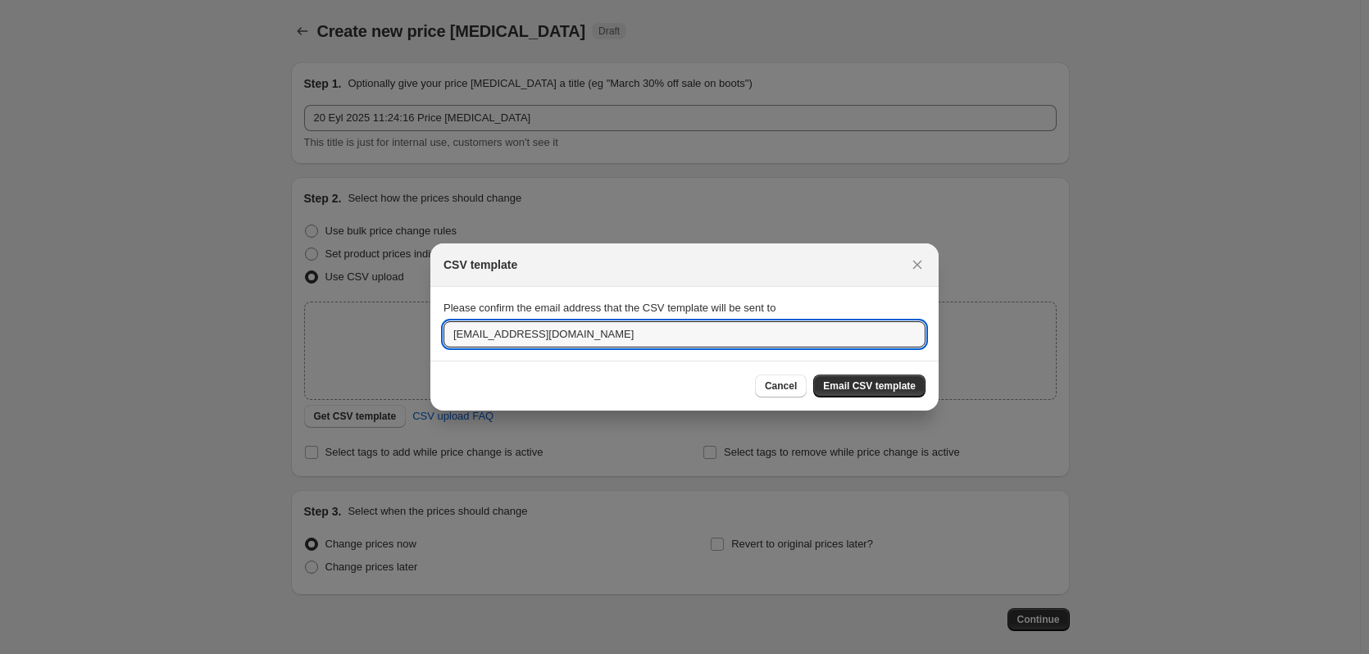
drag, startPoint x: 652, startPoint y: 339, endPoint x: 239, endPoint y: 300, distance: 414.9
type input "[EMAIL_ADDRESS][DOMAIN_NAME]"
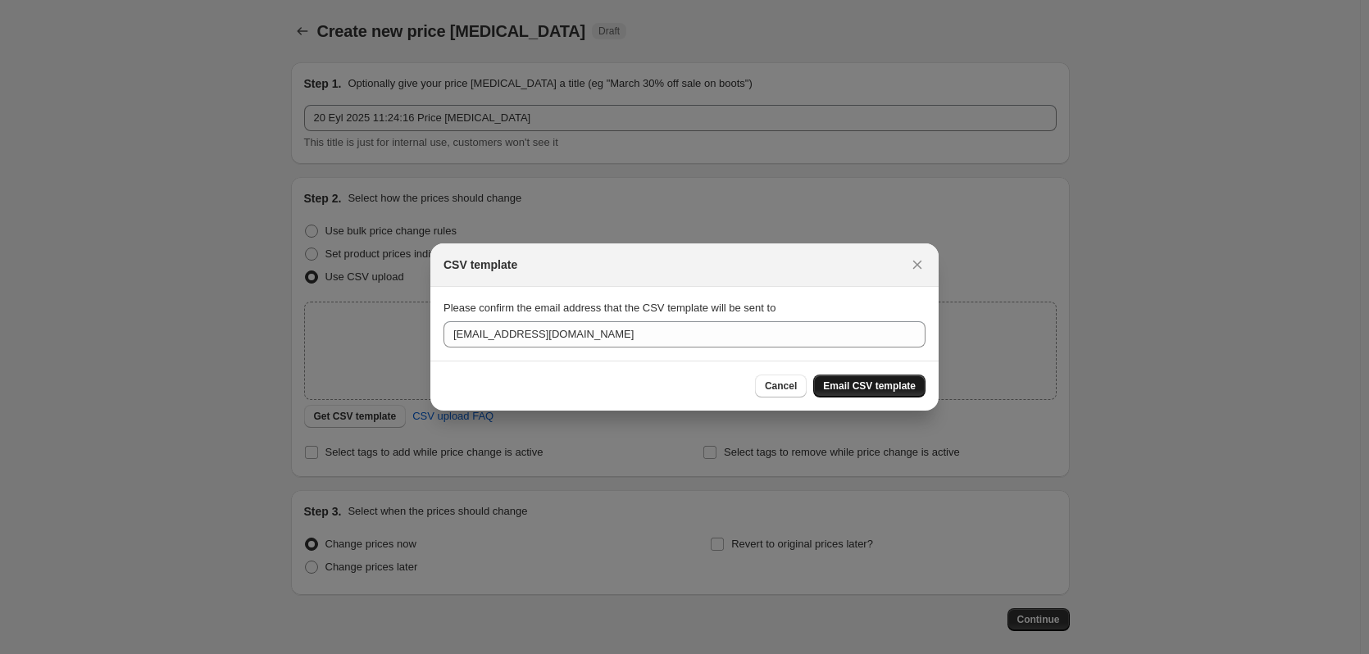
click at [871, 379] on button "Email CSV template" at bounding box center [869, 386] width 112 height 23
